Goal: Task Accomplishment & Management: Manage account settings

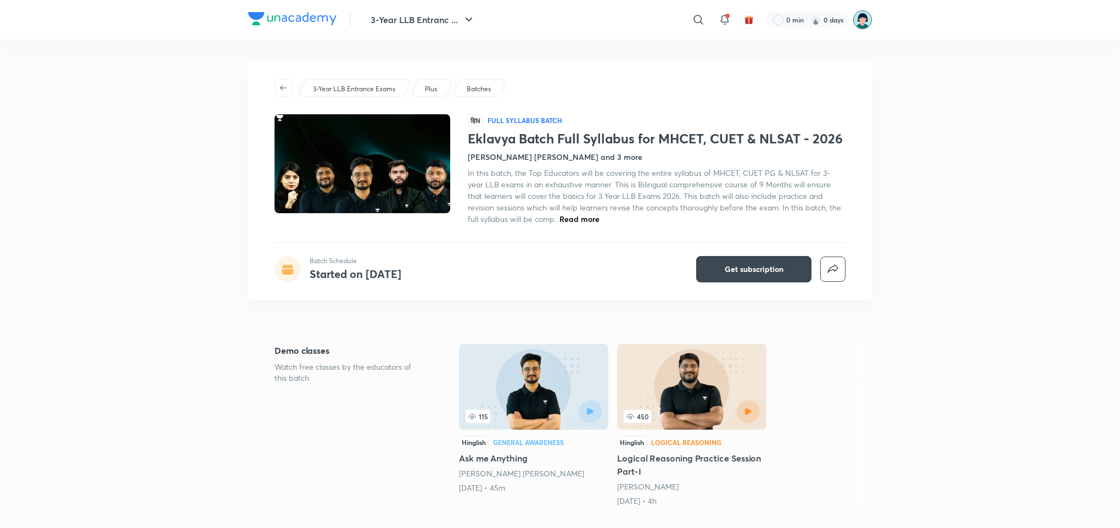
click at [868, 19] on img at bounding box center [862, 19] width 19 height 19
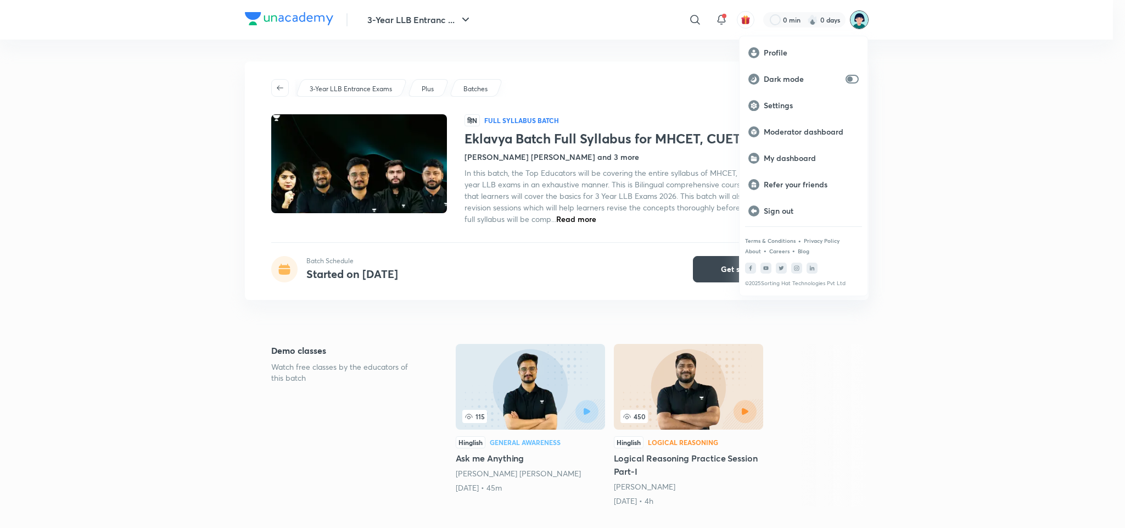
click at [554, 63] on div at bounding box center [562, 264] width 1125 height 528
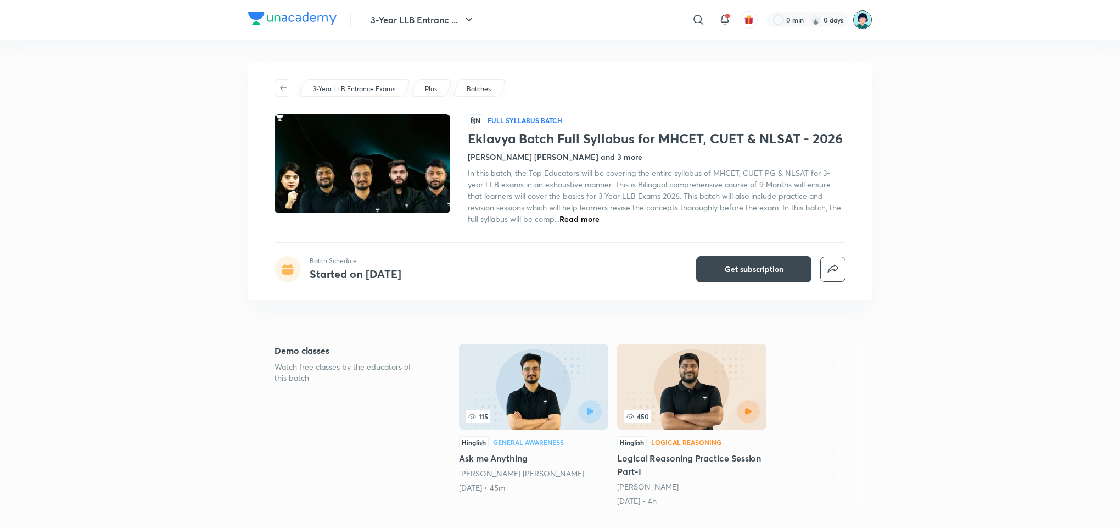
click at [870, 21] on img at bounding box center [862, 19] width 19 height 19
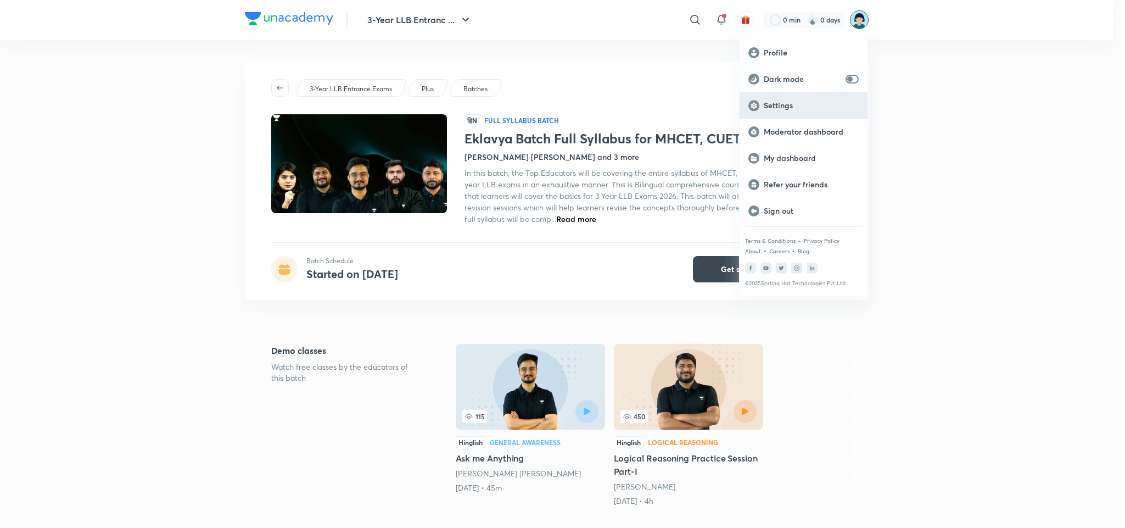
click at [783, 101] on p "Settings" at bounding box center [811, 105] width 95 height 10
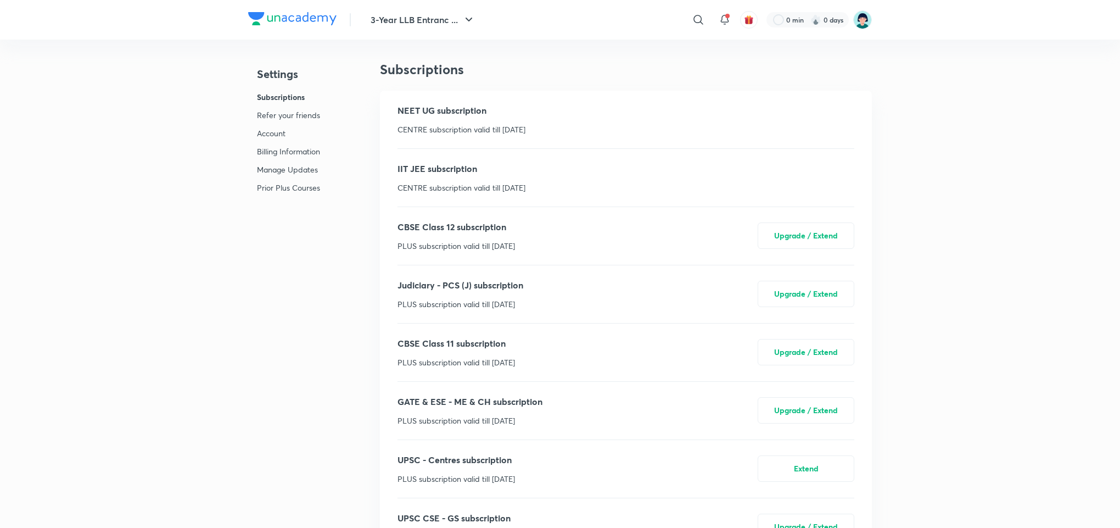
click at [277, 129] on p "Account" at bounding box center [288, 133] width 63 height 12
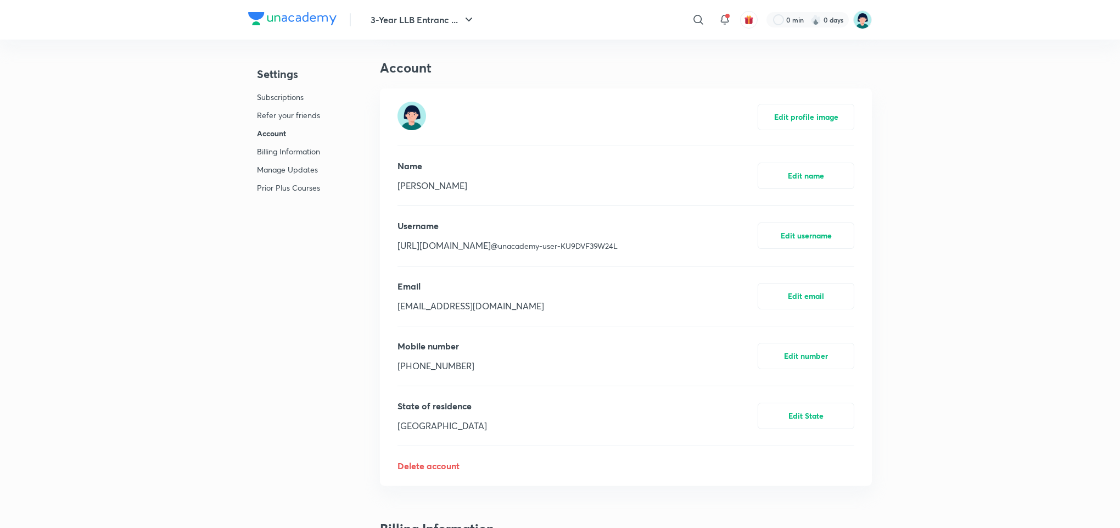
scroll to position [5500, 0]
click at [533, 316] on div "Email [EMAIL_ADDRESS][DOMAIN_NAME] Edit email" at bounding box center [626, 294] width 457 height 59
click at [813, 353] on button "Edit number" at bounding box center [806, 353] width 97 height 26
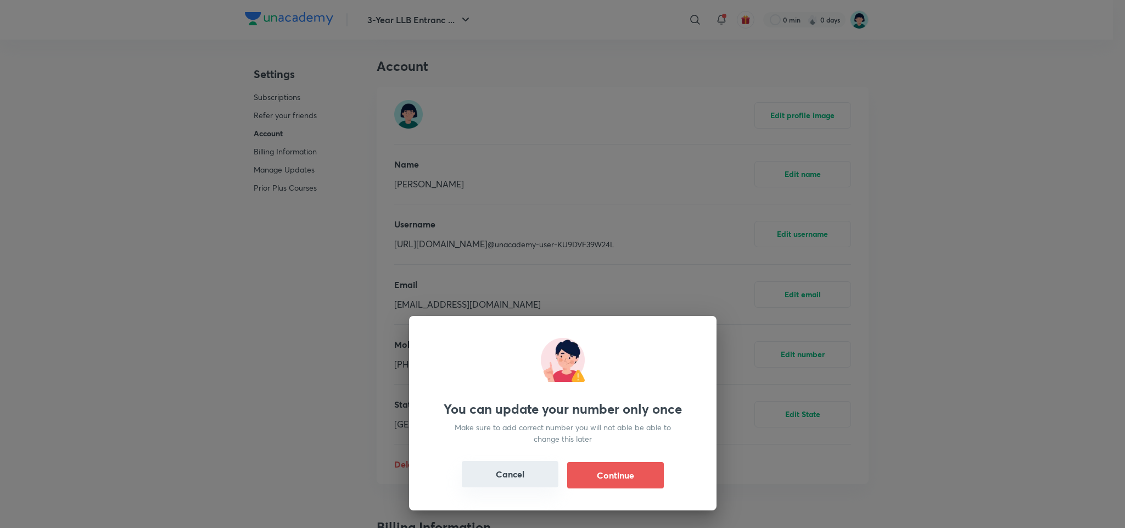
click at [503, 471] on button "Cancel" at bounding box center [510, 474] width 97 height 26
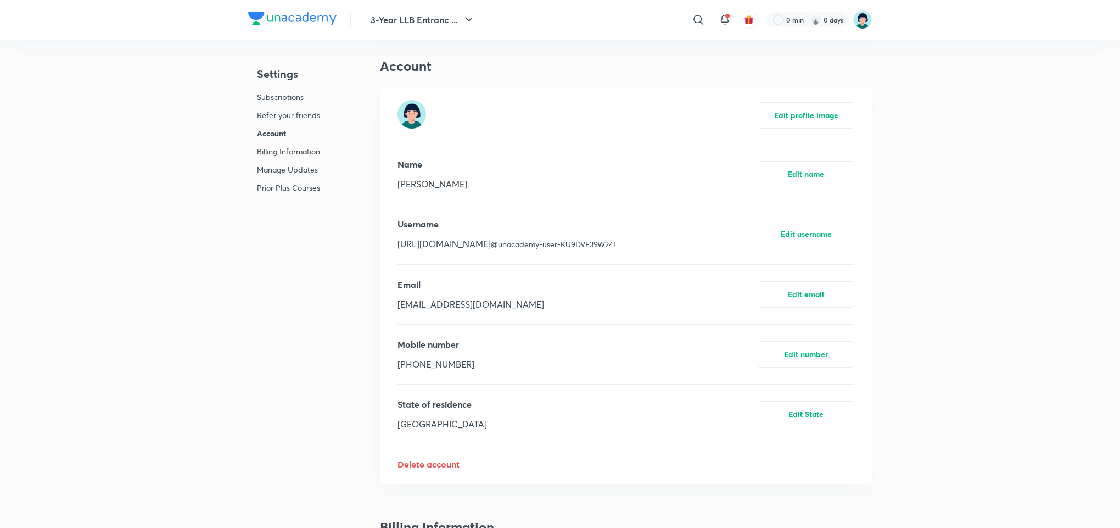
click at [451, 363] on p "[PHONE_NUMBER]" at bounding box center [436, 363] width 77 height 13
click at [426, 363] on p "[PHONE_NUMBER]" at bounding box center [436, 363] width 77 height 13
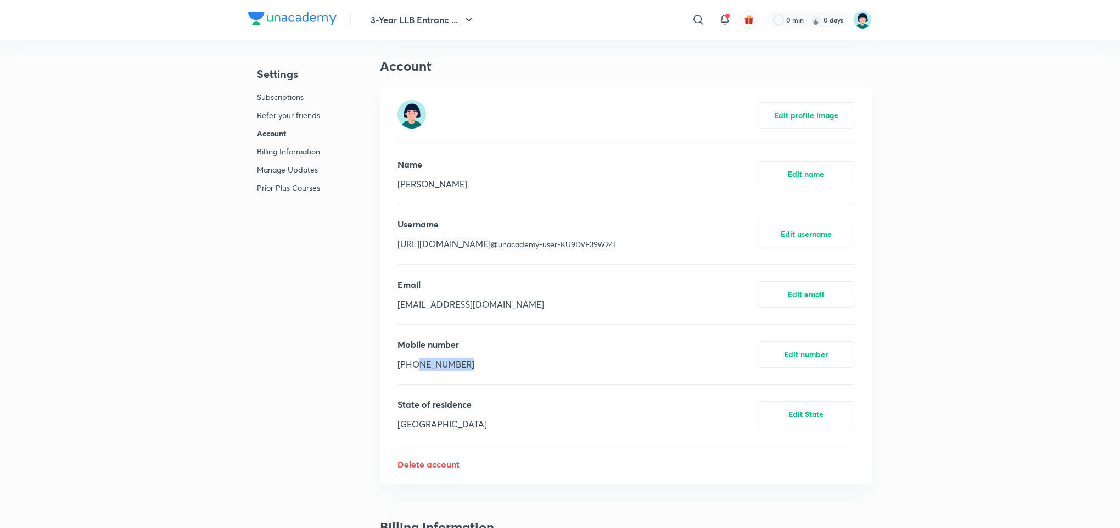
click at [426, 363] on p "[PHONE_NUMBER]" at bounding box center [436, 363] width 77 height 13
click at [448, 364] on p "[PHONE_NUMBER]" at bounding box center [436, 363] width 77 height 13
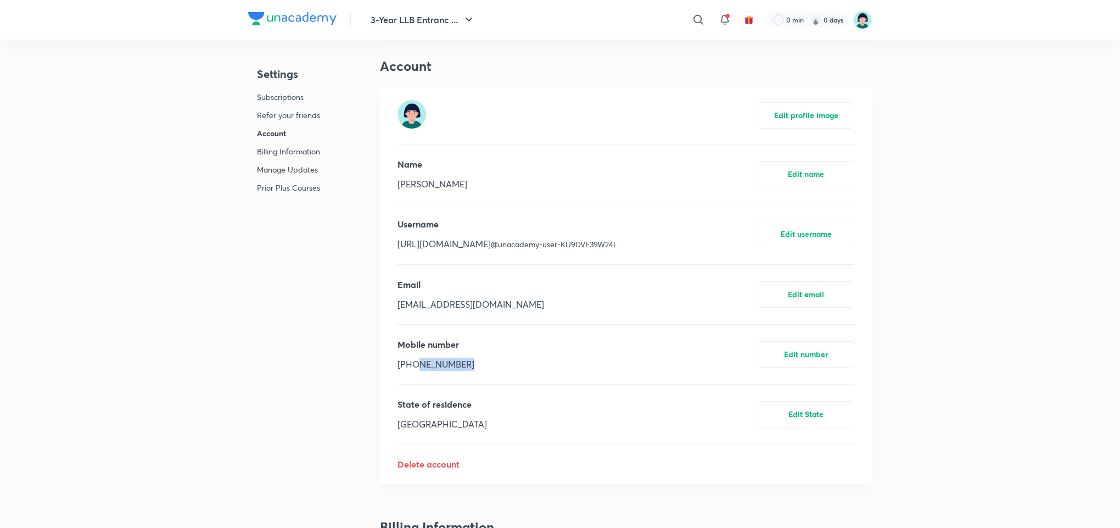
click at [448, 364] on p "[PHONE_NUMBER]" at bounding box center [436, 363] width 77 height 13
click at [411, 367] on p "[PHONE_NUMBER]" at bounding box center [436, 363] width 77 height 13
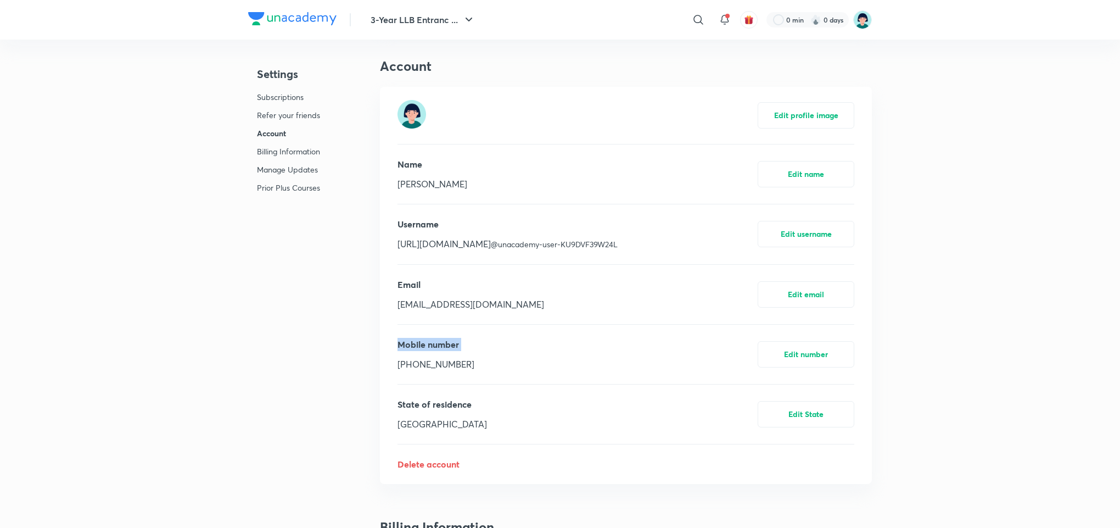
click at [411, 367] on p "[PHONE_NUMBER]" at bounding box center [436, 363] width 77 height 13
drag, startPoint x: 411, startPoint y: 367, endPoint x: 472, endPoint y: 365, distance: 61.0
click at [472, 365] on div "Mobile number [PHONE_NUMBER] Edit number" at bounding box center [626, 354] width 457 height 59
click at [440, 360] on p "[PHONE_NUMBER]" at bounding box center [436, 363] width 77 height 13
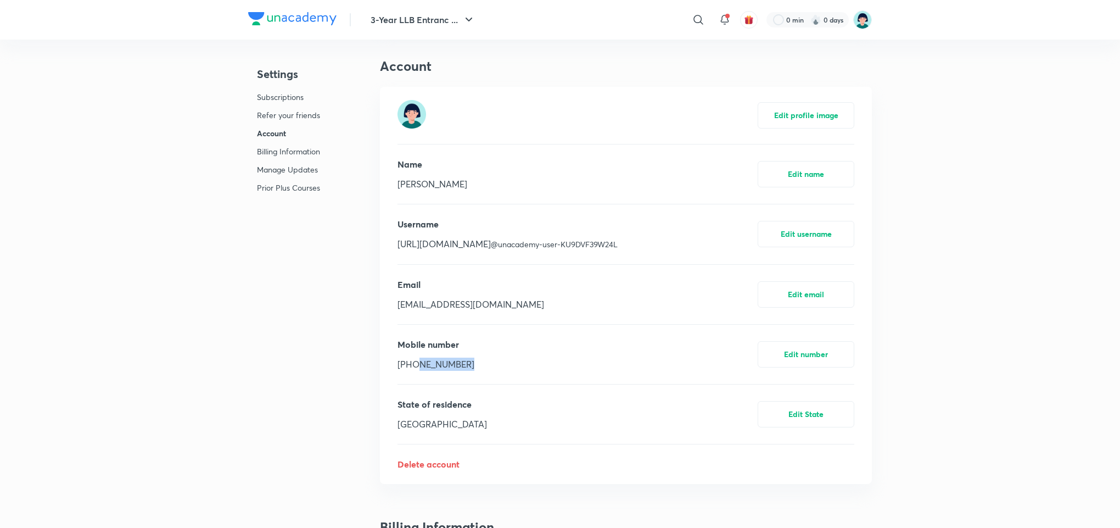
click at [440, 360] on p "[PHONE_NUMBER]" at bounding box center [436, 363] width 77 height 13
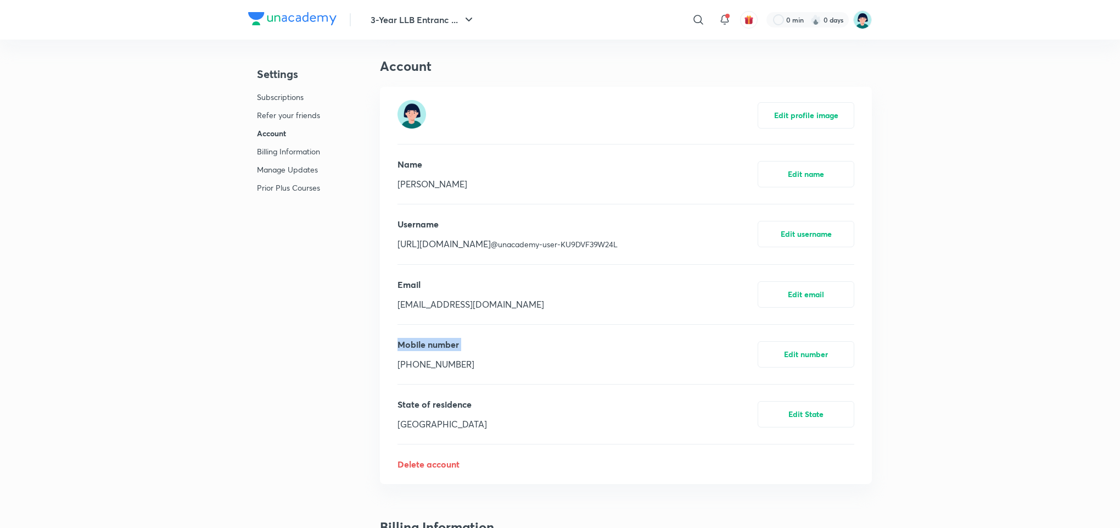
click at [440, 360] on p "[PHONE_NUMBER]" at bounding box center [436, 363] width 77 height 13
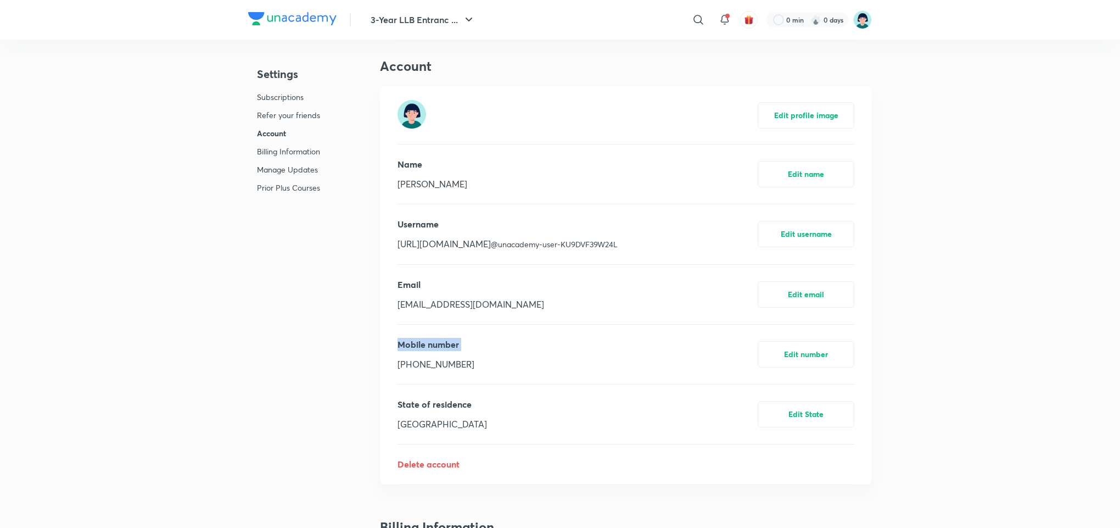
click at [440, 360] on p "[PHONE_NUMBER]" at bounding box center [436, 363] width 77 height 13
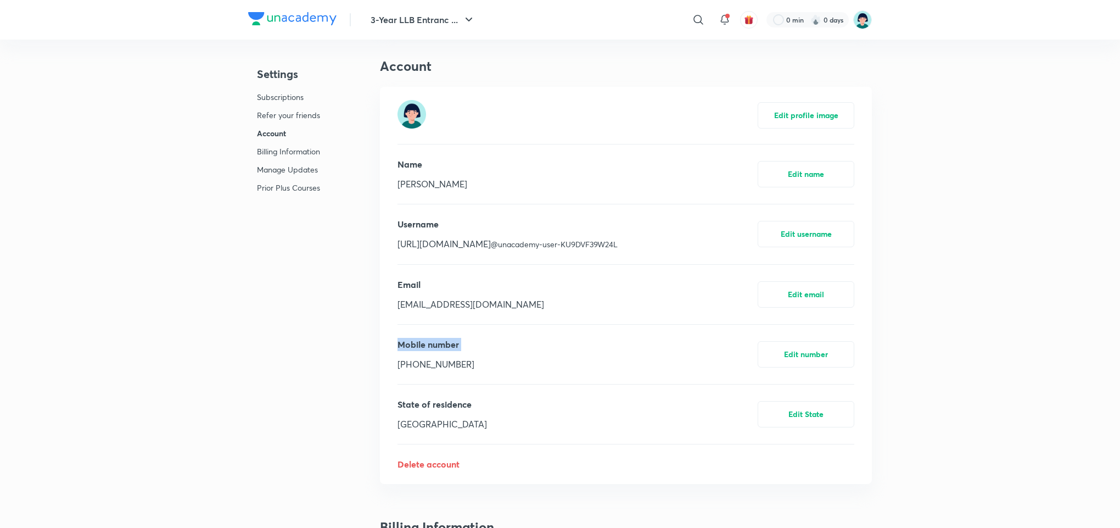
click at [440, 360] on p "[PHONE_NUMBER]" at bounding box center [436, 363] width 77 height 13
click at [383, 371] on div "Edit profile image Name [PERSON_NAME] Edit name Username [URL][DOMAIN_NAME] @un…" at bounding box center [626, 285] width 492 height 396
click at [435, 366] on p "[PHONE_NUMBER]" at bounding box center [436, 363] width 77 height 13
drag, startPoint x: 435, startPoint y: 366, endPoint x: 398, endPoint y: 365, distance: 37.4
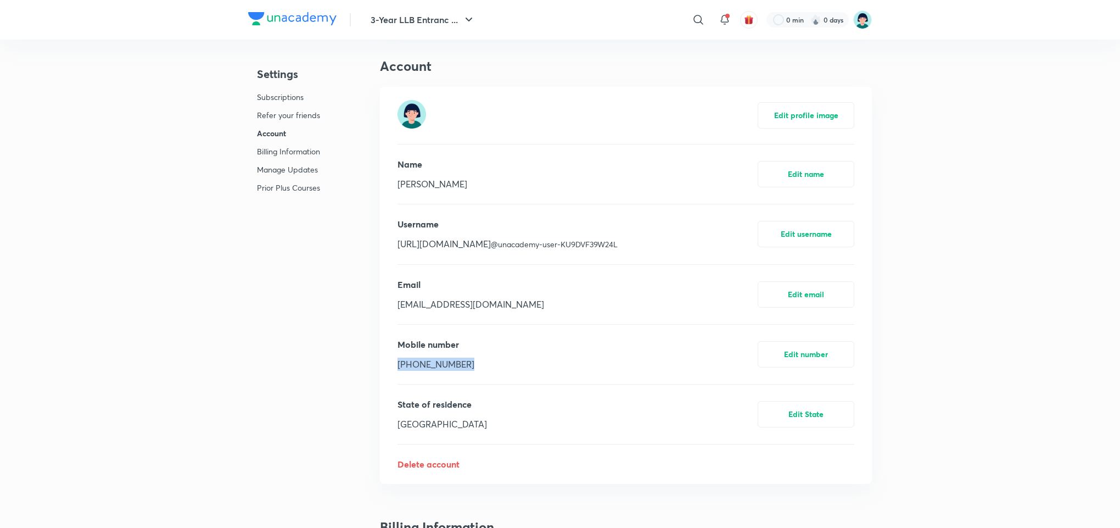
click at [398, 365] on p "[PHONE_NUMBER]" at bounding box center [436, 363] width 77 height 13
drag, startPoint x: 398, startPoint y: 365, endPoint x: 450, endPoint y: 353, distance: 53.5
click at [450, 353] on div "Mobile number [PHONE_NUMBER]" at bounding box center [436, 354] width 77 height 33
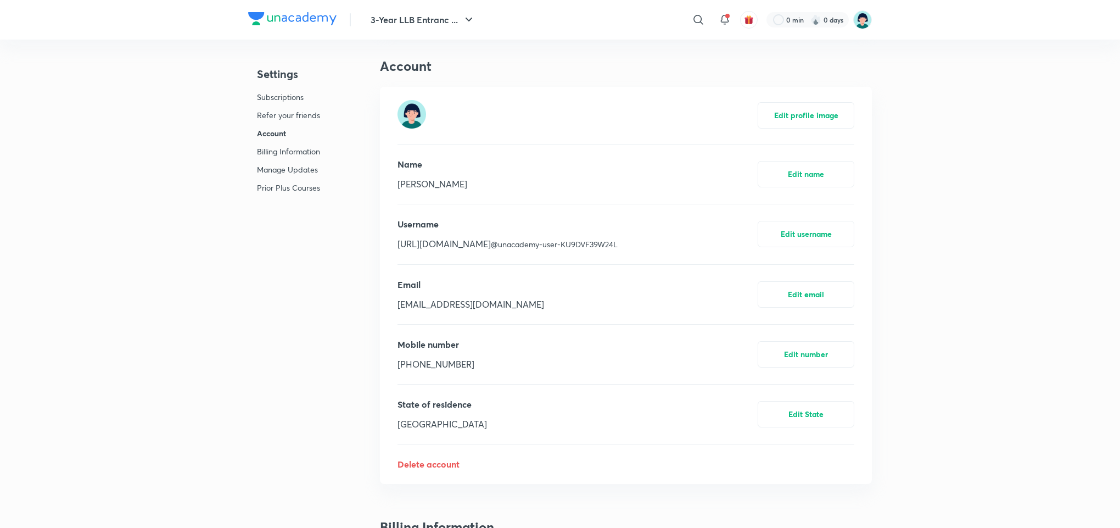
click at [450, 353] on div "Mobile number [PHONE_NUMBER]" at bounding box center [436, 354] width 77 height 33
click at [437, 368] on p "[PHONE_NUMBER]" at bounding box center [436, 363] width 77 height 13
drag, startPoint x: 437, startPoint y: 368, endPoint x: 394, endPoint y: 389, distance: 48.1
click at [394, 389] on div "Edit profile image Name [PERSON_NAME] Edit name Username [URL][DOMAIN_NAME] @un…" at bounding box center [626, 285] width 492 height 396
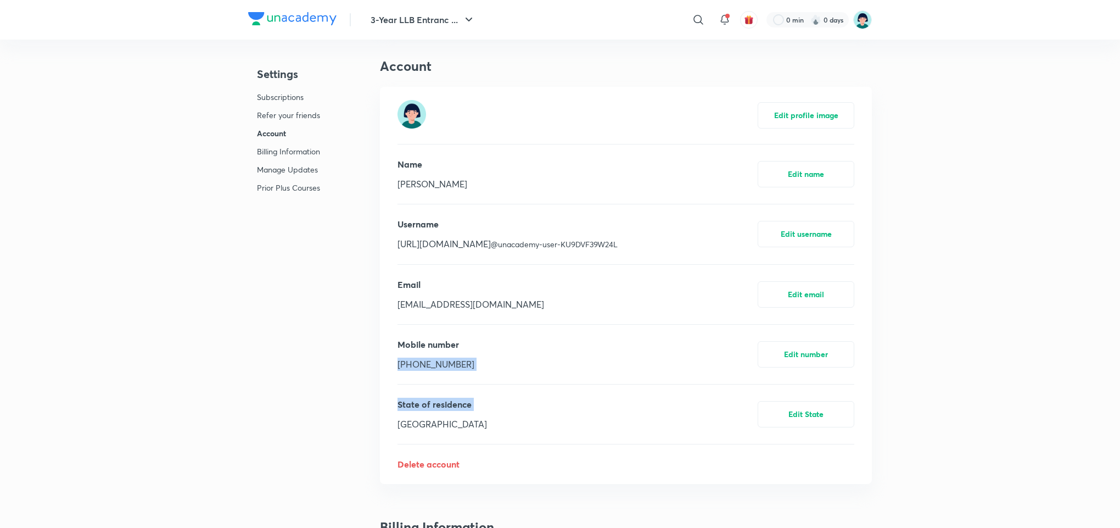
click at [430, 369] on p "[PHONE_NUMBER]" at bounding box center [436, 363] width 77 height 13
click at [432, 368] on p "[PHONE_NUMBER]" at bounding box center [436, 363] width 77 height 13
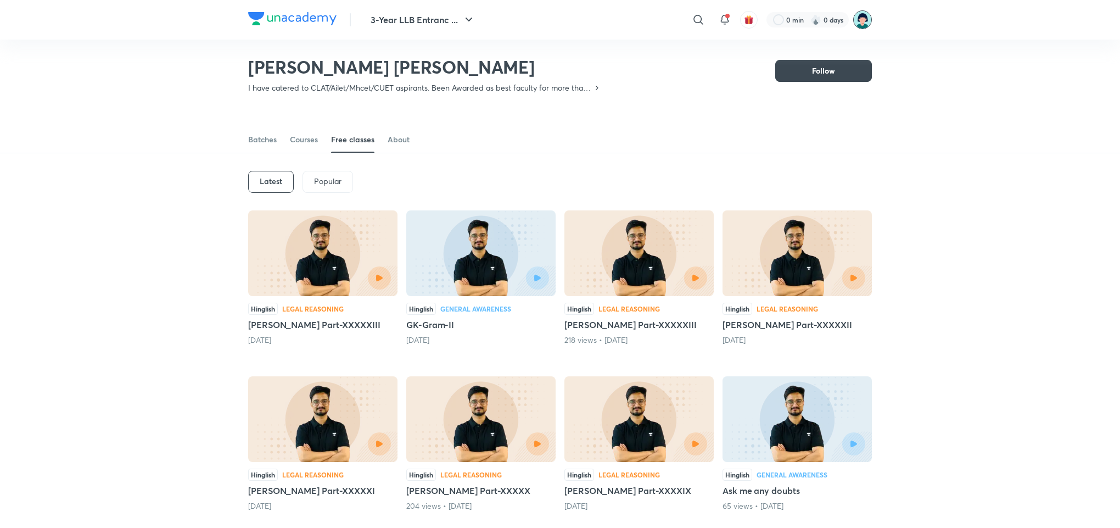
click at [867, 17] on img at bounding box center [862, 19] width 19 height 19
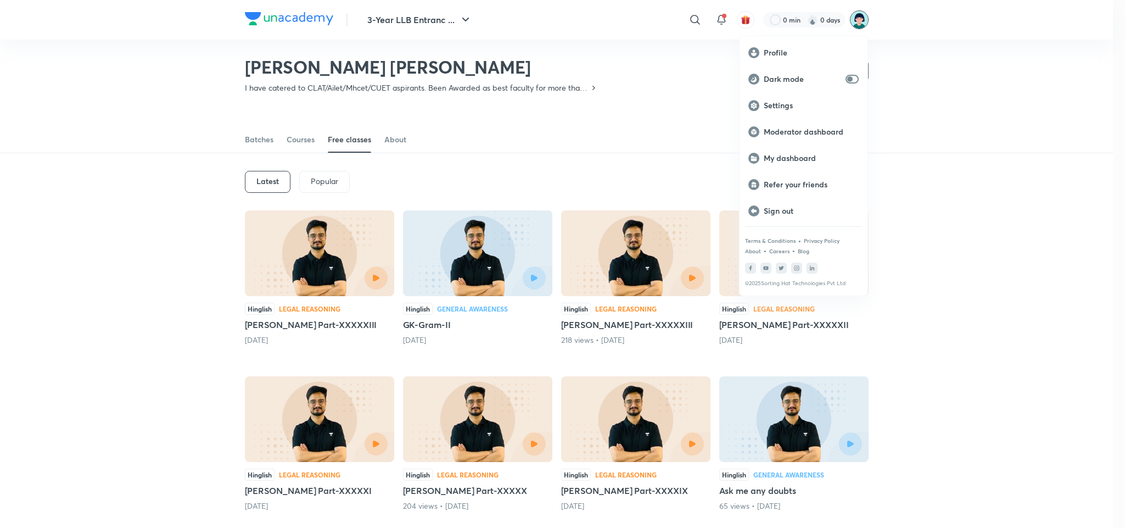
click at [411, 65] on div at bounding box center [562, 264] width 1125 height 528
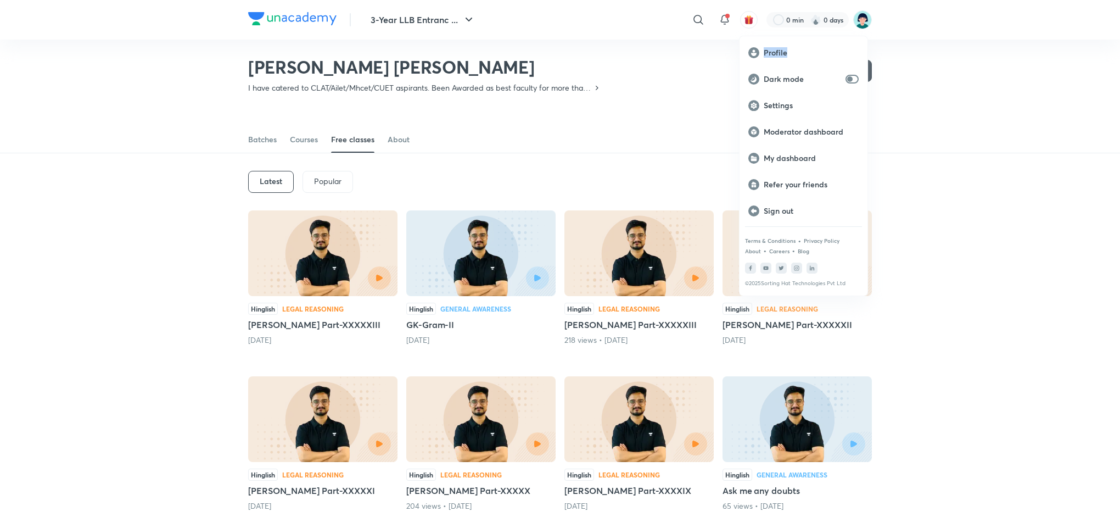
click at [411, 65] on div "Profile Dark mode Settings Moderator dashboard My dashboard Refer your friends …" at bounding box center [560, 264] width 1120 height 528
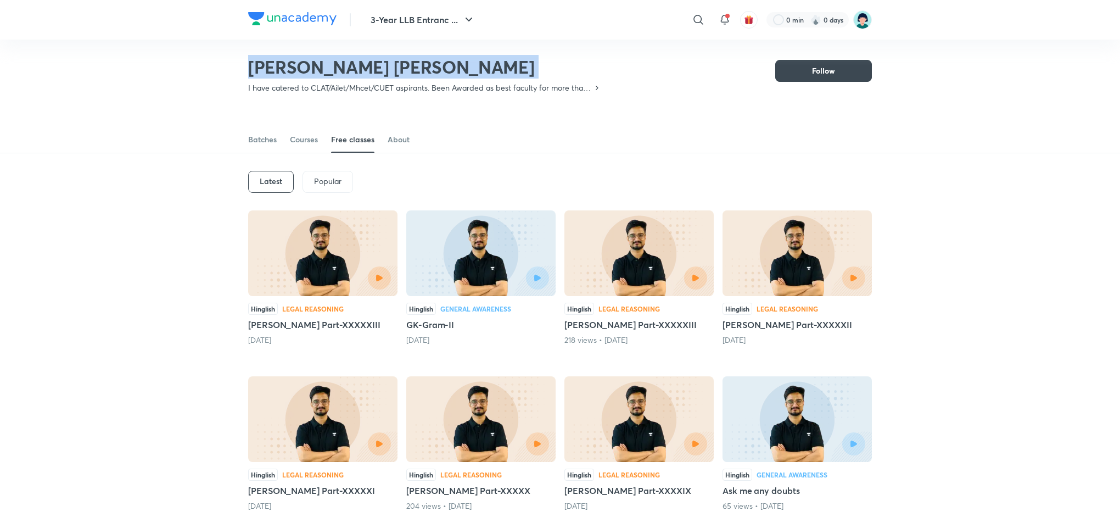
click at [411, 65] on h2 "[PERSON_NAME] [PERSON_NAME]" at bounding box center [424, 67] width 353 height 22
click at [357, 71] on h2 "[PERSON_NAME] [PERSON_NAME]" at bounding box center [424, 67] width 353 height 22
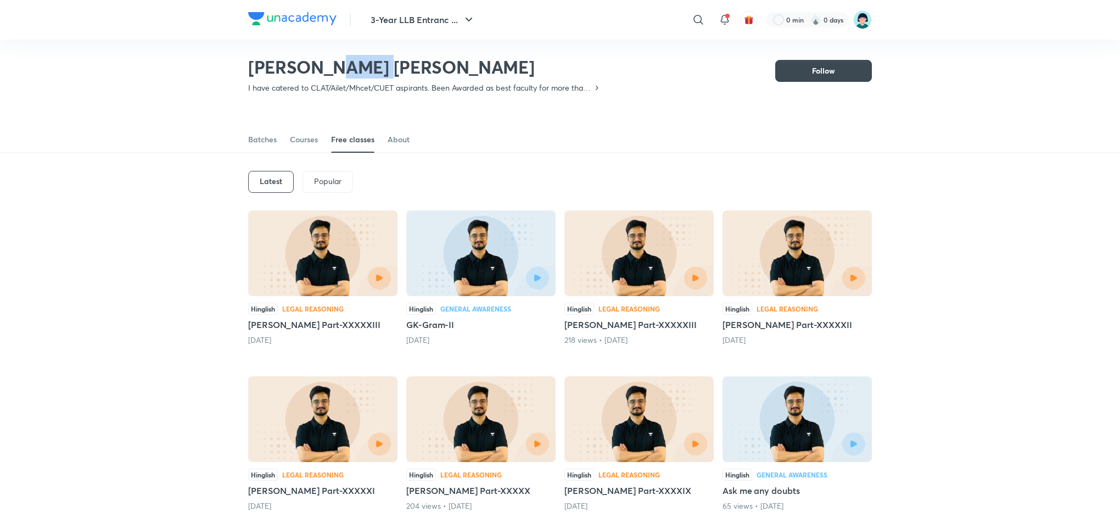
click at [357, 71] on h2 "[PERSON_NAME] [PERSON_NAME]" at bounding box center [424, 67] width 353 height 22
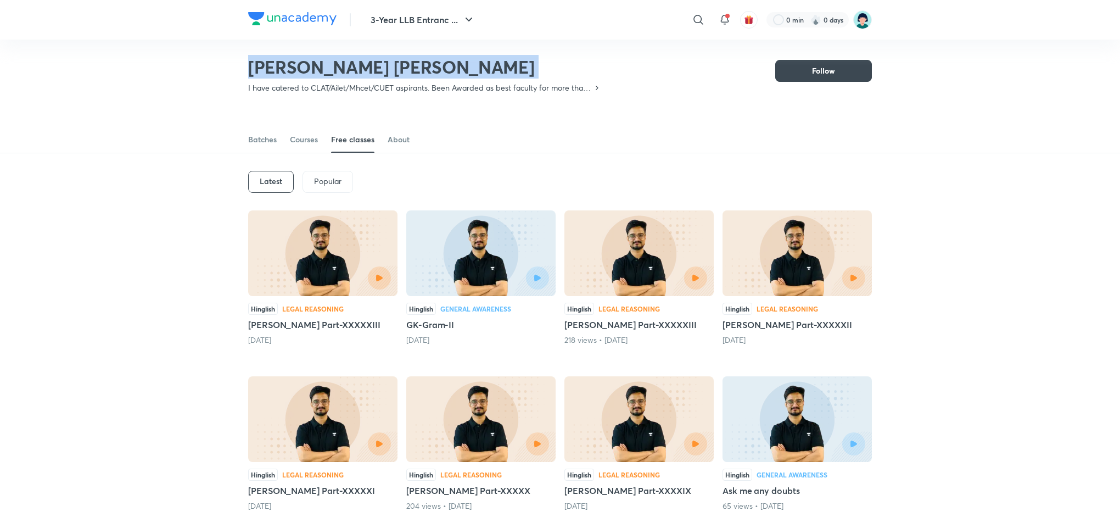
drag, startPoint x: 357, startPoint y: 71, endPoint x: 403, endPoint y: 70, distance: 45.1
click at [403, 70] on h2 "[PERSON_NAME] [PERSON_NAME]" at bounding box center [424, 67] width 353 height 22
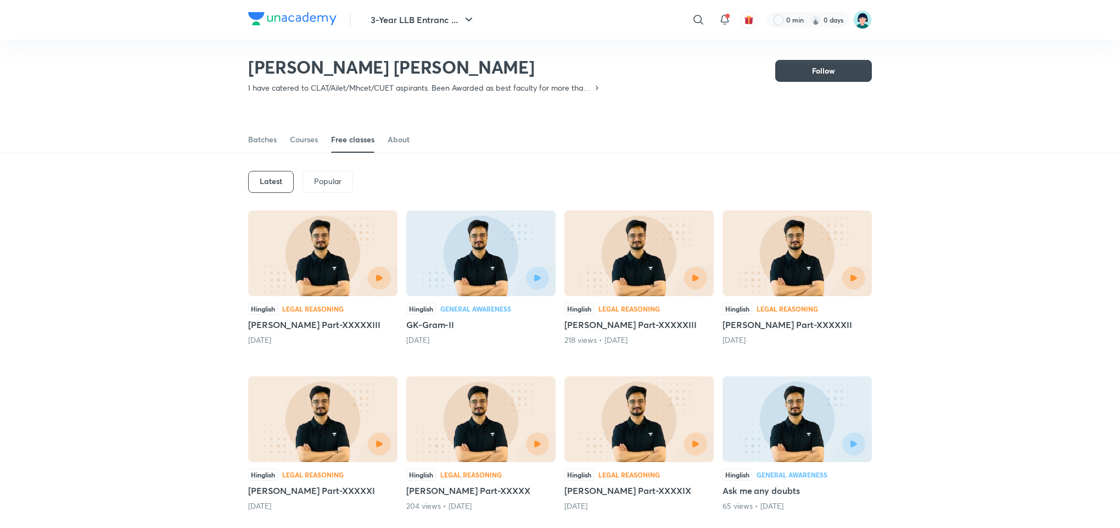
click at [334, 64] on h2 "[PERSON_NAME] [PERSON_NAME]" at bounding box center [424, 67] width 353 height 22
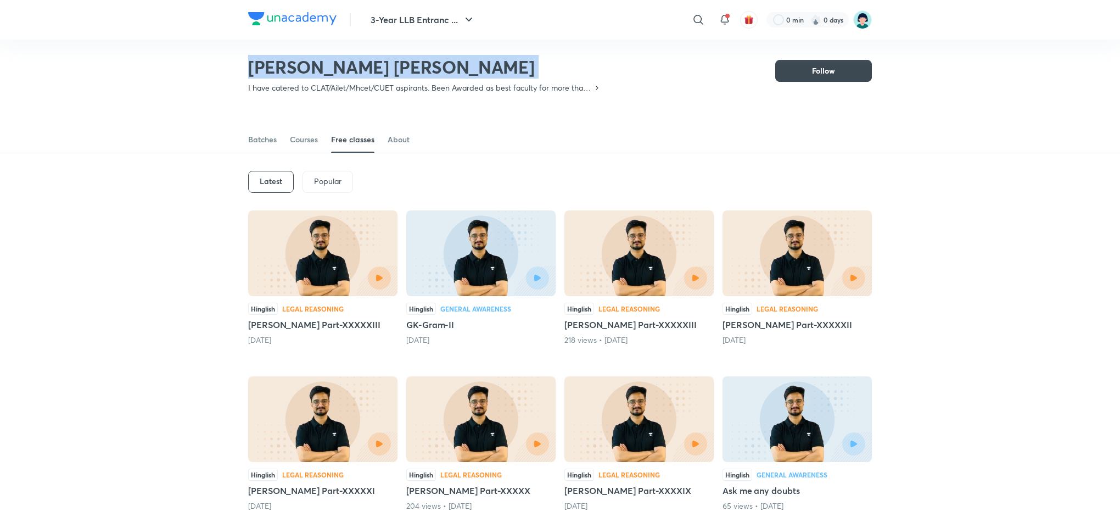
click at [334, 64] on h2 "[PERSON_NAME] [PERSON_NAME]" at bounding box center [424, 67] width 353 height 22
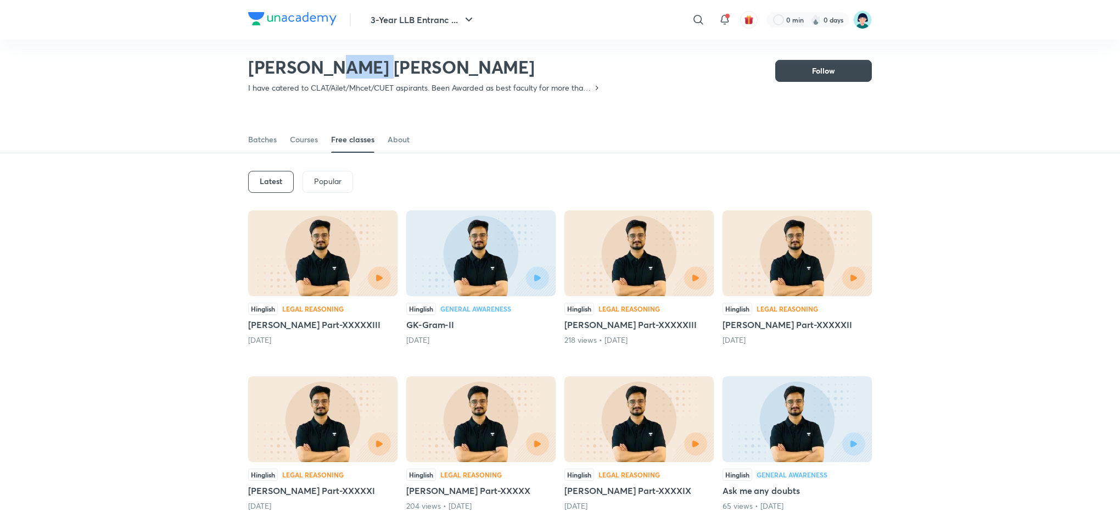
click at [334, 64] on h2 "[PERSON_NAME] [PERSON_NAME]" at bounding box center [424, 67] width 353 height 22
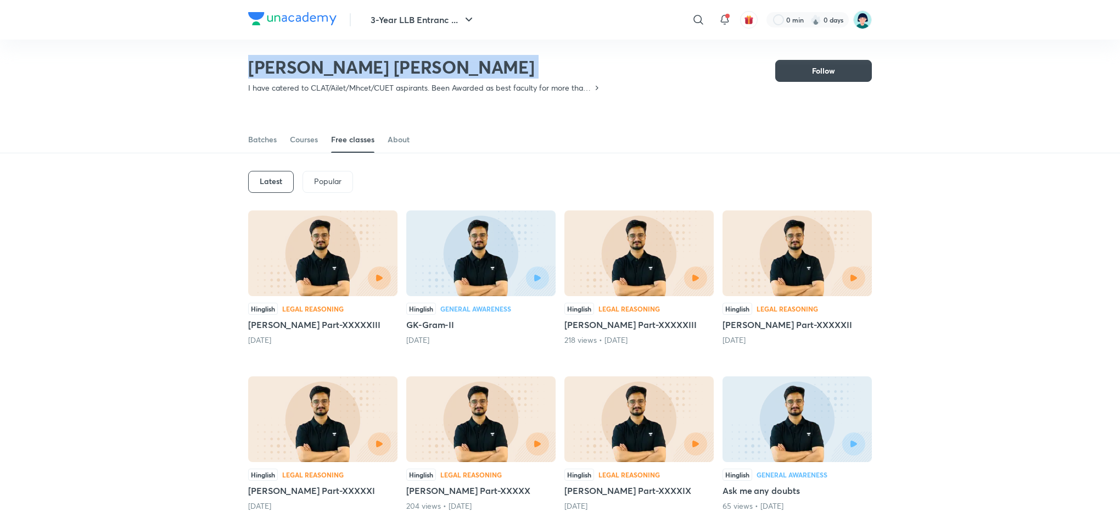
click at [334, 64] on h2 "[PERSON_NAME] [PERSON_NAME]" at bounding box center [424, 67] width 353 height 22
click at [378, 71] on h2 "[PERSON_NAME] [PERSON_NAME]" at bounding box center [424, 67] width 353 height 22
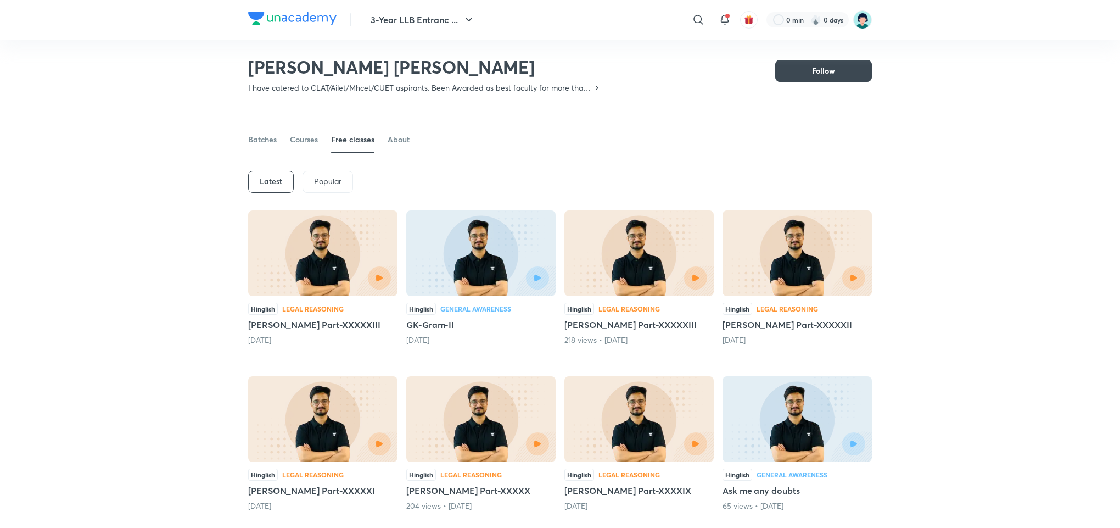
click at [362, 71] on h2 "[PERSON_NAME] [PERSON_NAME]" at bounding box center [424, 67] width 353 height 22
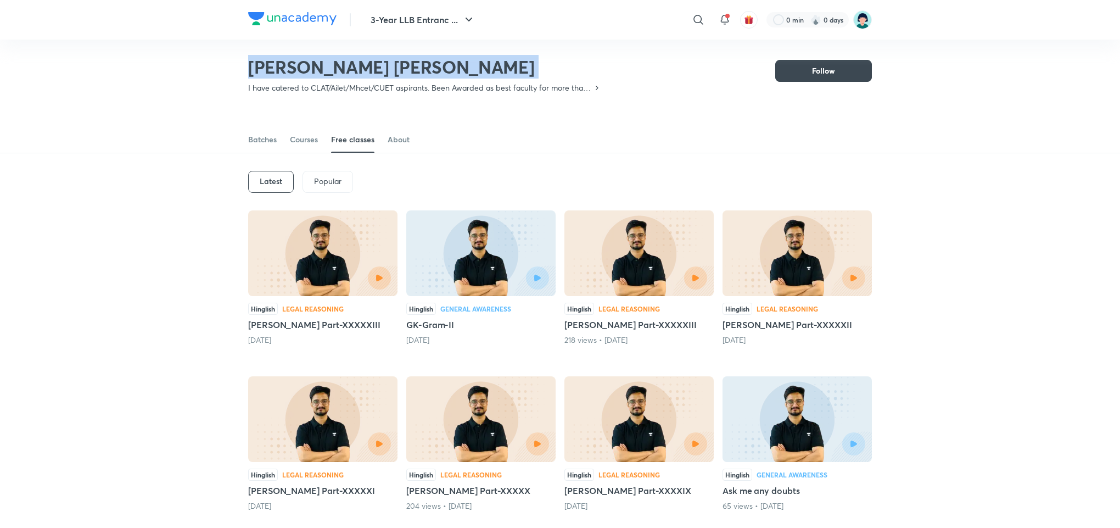
drag, startPoint x: 362, startPoint y: 71, endPoint x: 409, endPoint y: 71, distance: 46.1
click at [409, 71] on h2 "[PERSON_NAME] [PERSON_NAME]" at bounding box center [424, 67] width 353 height 22
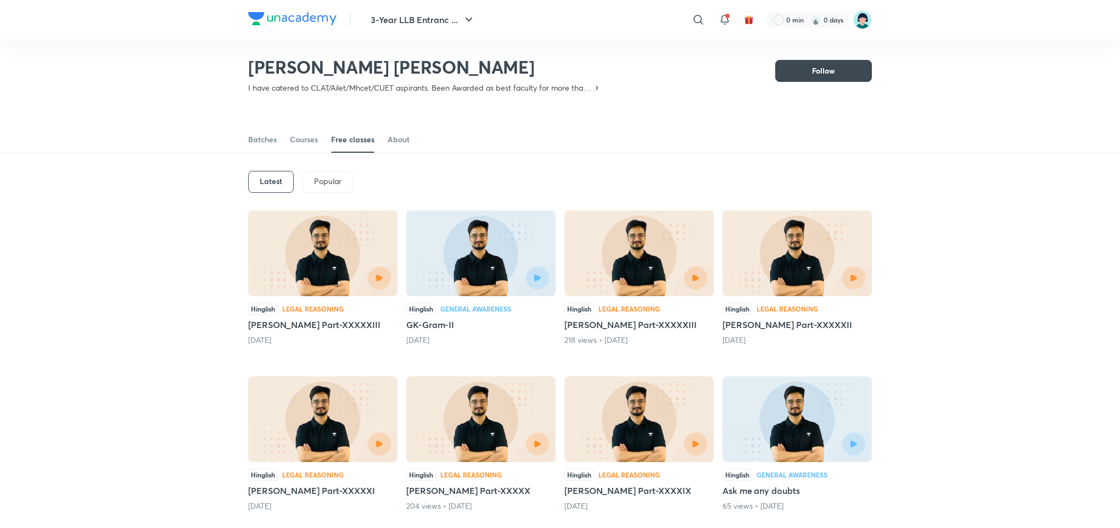
click at [348, 63] on h2 "[PERSON_NAME] [PERSON_NAME]" at bounding box center [424, 67] width 353 height 22
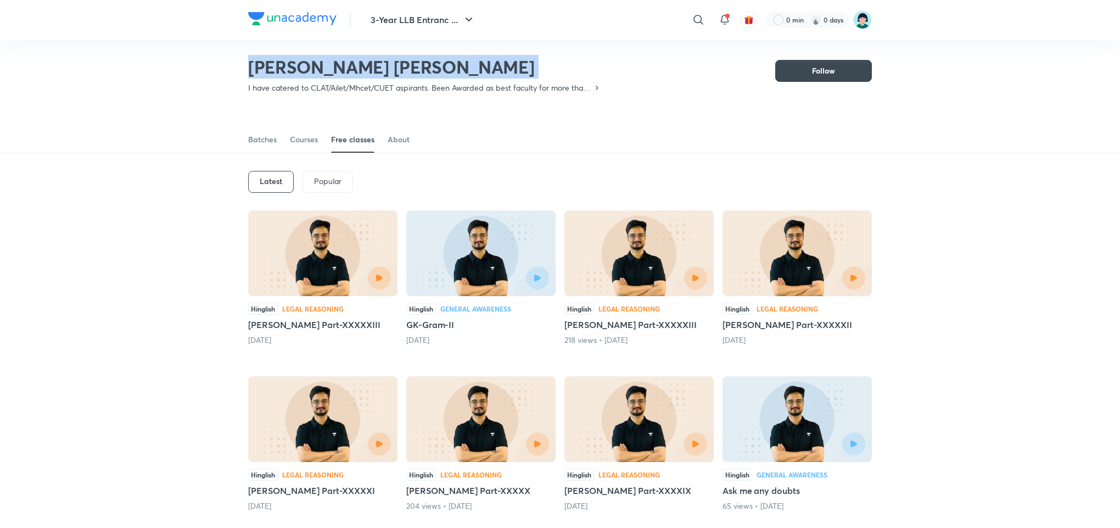
click at [348, 63] on h2 "[PERSON_NAME] [PERSON_NAME]" at bounding box center [424, 67] width 353 height 22
click at [337, 62] on h2 "[PERSON_NAME] [PERSON_NAME]" at bounding box center [424, 67] width 353 height 22
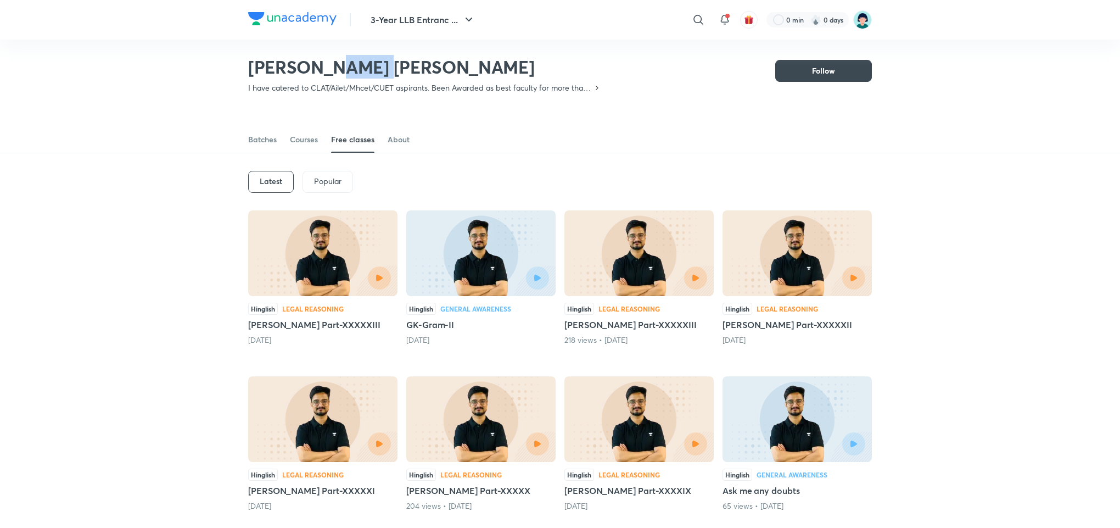
click at [337, 62] on h2 "[PERSON_NAME] [PERSON_NAME]" at bounding box center [424, 67] width 353 height 22
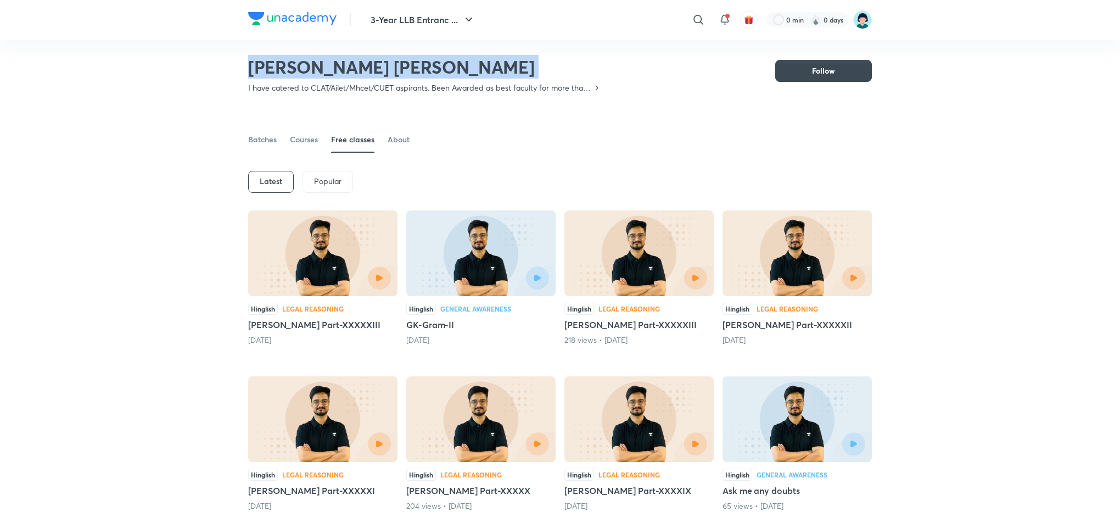
click at [337, 62] on h2 "[PERSON_NAME] [PERSON_NAME]" at bounding box center [424, 67] width 353 height 22
click at [353, 64] on h2 "[PERSON_NAME] [PERSON_NAME]" at bounding box center [424, 67] width 353 height 22
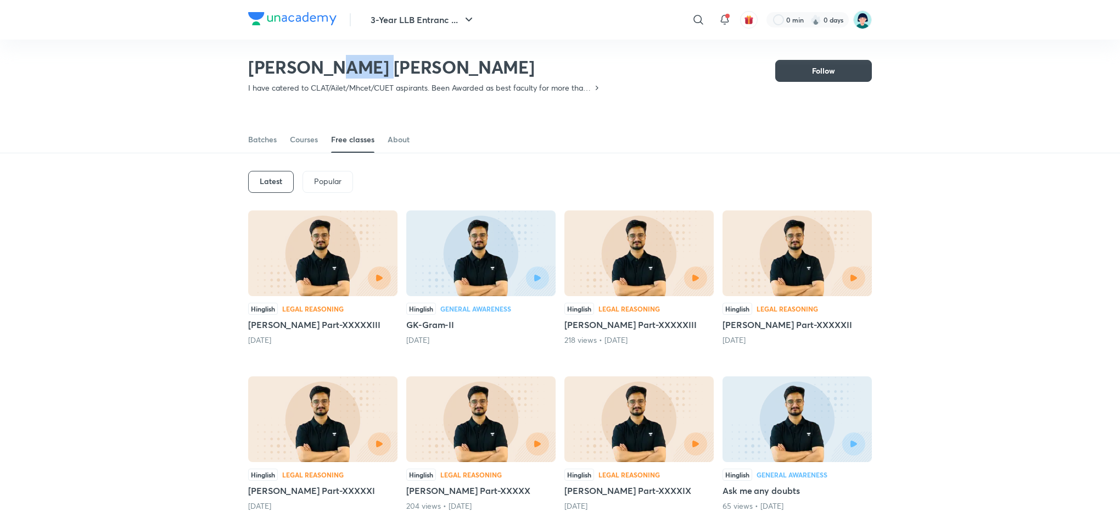
click at [353, 64] on h2 "[PERSON_NAME] [PERSON_NAME]" at bounding box center [424, 67] width 353 height 22
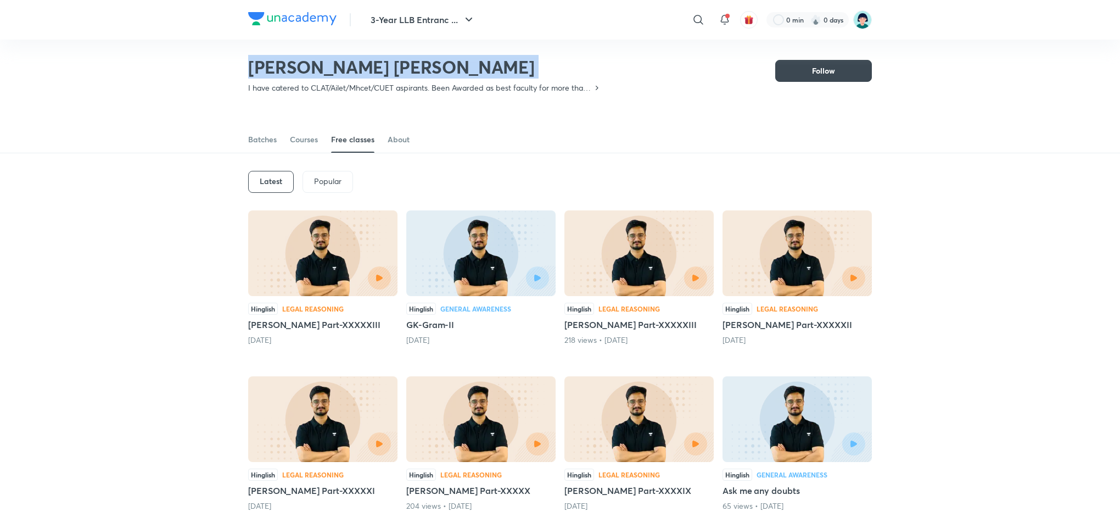
click at [353, 64] on h2 "[PERSON_NAME] [PERSON_NAME]" at bounding box center [424, 67] width 353 height 22
click at [137, 91] on div "Vijendra Singh Kulhari I have catered to CLAT/Ailet/Mhcet/CUET aspirants. Been …" at bounding box center [560, 66] width 1120 height 71
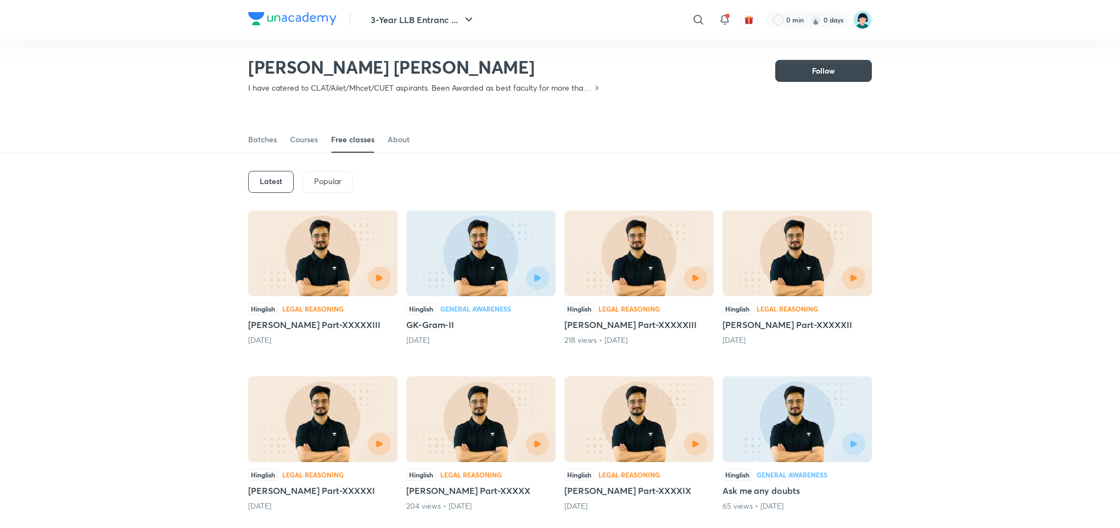
click at [343, 65] on h2 "[PERSON_NAME] [PERSON_NAME]" at bounding box center [424, 67] width 353 height 22
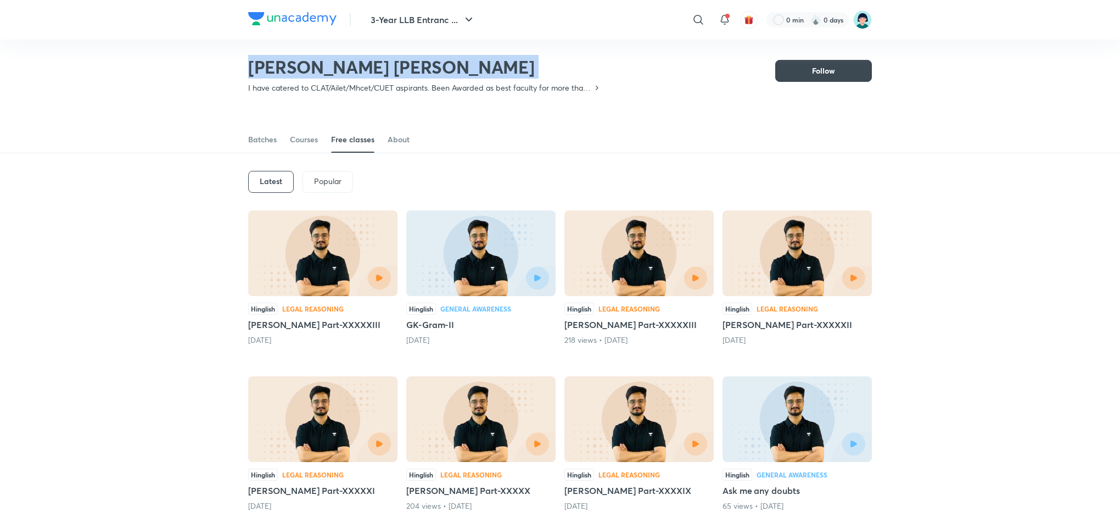
click at [343, 65] on h2 "[PERSON_NAME] [PERSON_NAME]" at bounding box center [424, 67] width 353 height 22
